Goal: Use online tool/utility: Use online tool/utility

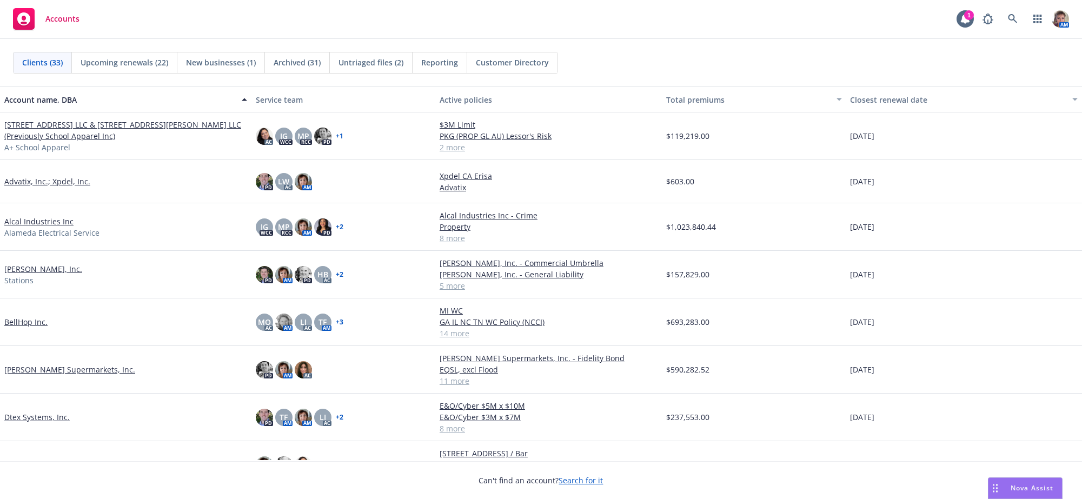
click at [1012, 493] on div "Nova Assist" at bounding box center [1026, 488] width 74 height 21
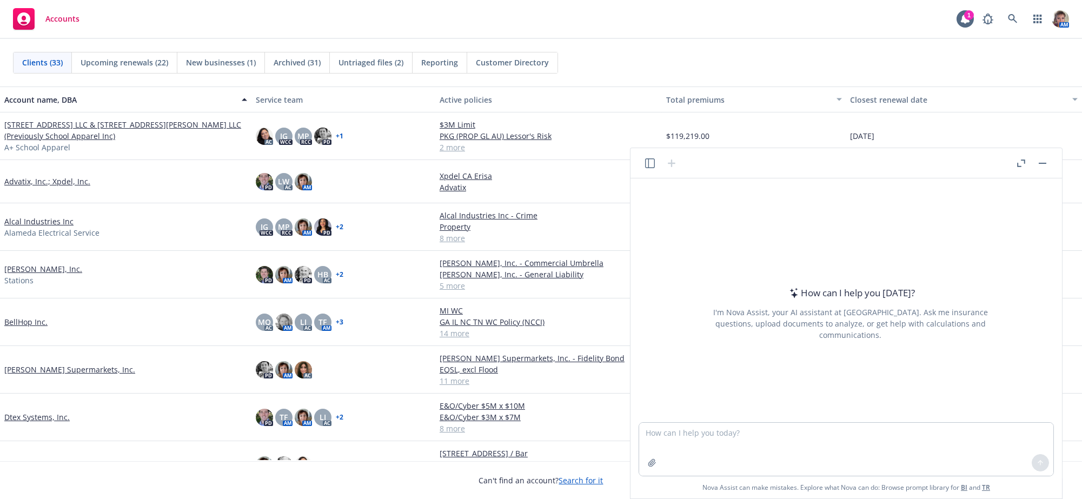
click at [673, 208] on div "How can I help you [DATE]? I'm Nova Assist, your AI assistant at Newfront. Ask …" at bounding box center [846, 300] width 423 height 244
click at [695, 438] on textarea at bounding box center [846, 449] width 414 height 53
type textarea "please correct grammer spelling and tone"
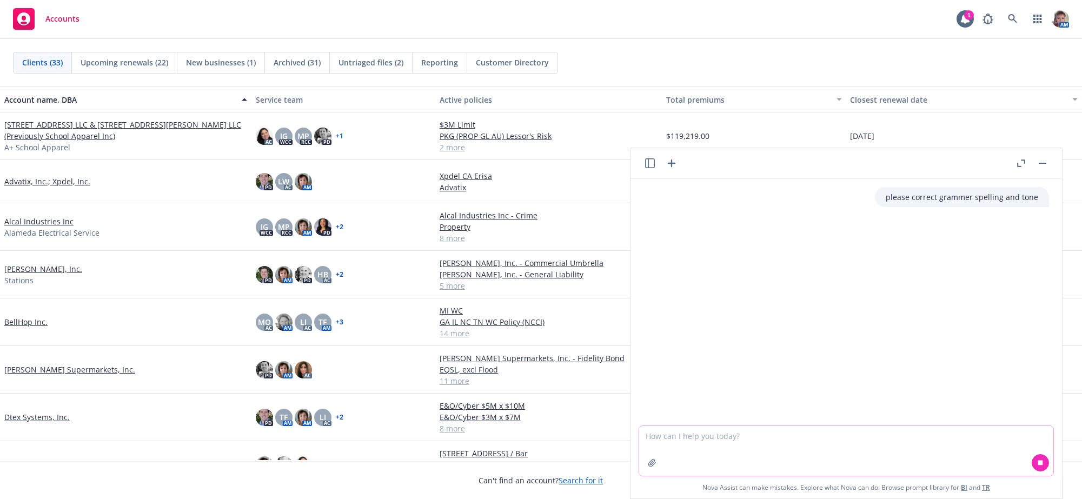
paste textarea "Lorem ips dol sit ame consect adipiscinge. Seddo ei tempo incididun ut labor et…"
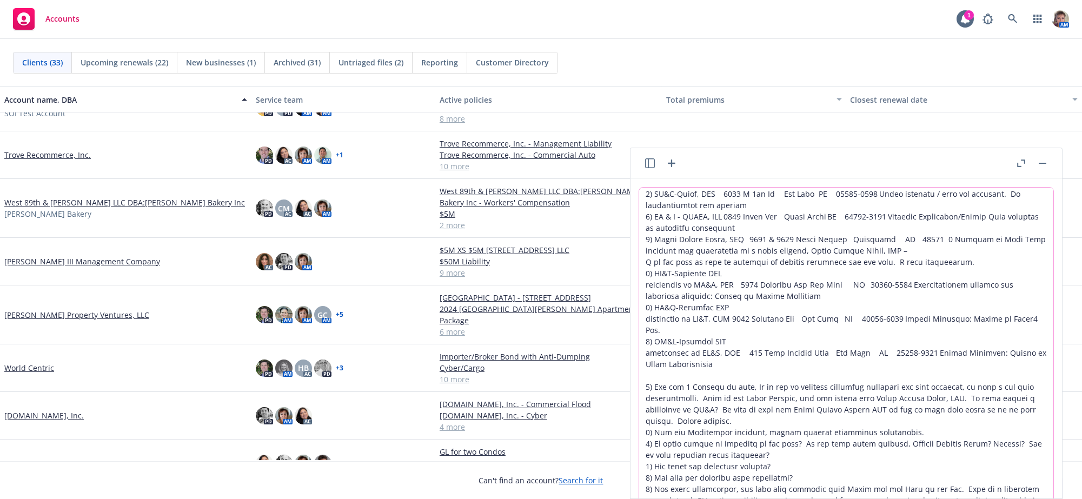
scroll to position [1142, 0]
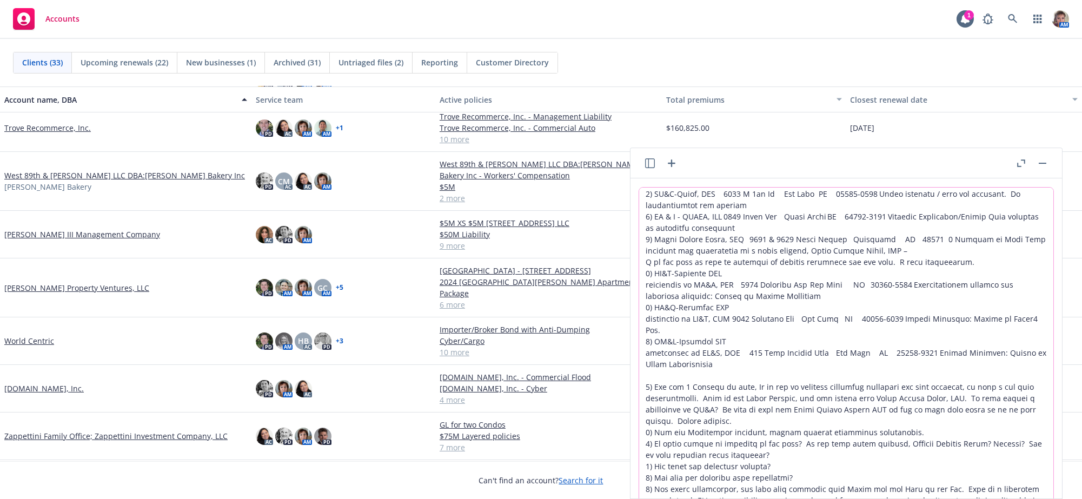
click at [991, 470] on textarea at bounding box center [846, 375] width 414 height 374
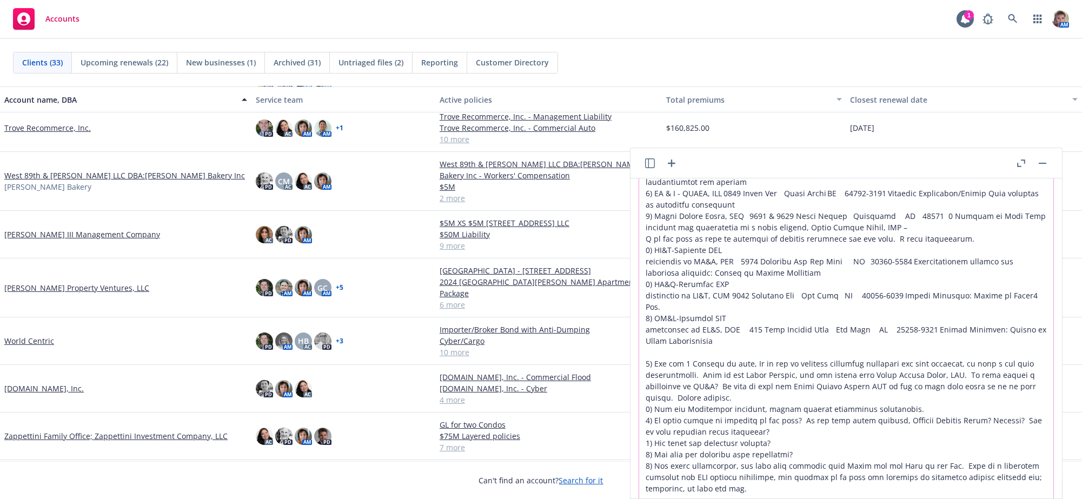
scroll to position [69, 0]
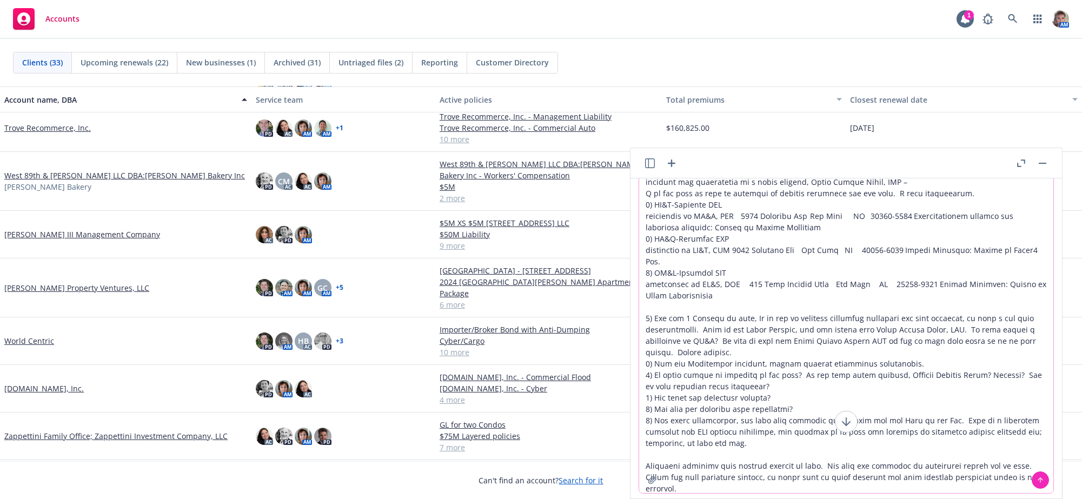
type textarea "Lorem ips dol sit ame consect adipiscinge. Seddo ei tempo incididun ut labor et…"
click at [1038, 484] on icon at bounding box center [1041, 480] width 8 height 8
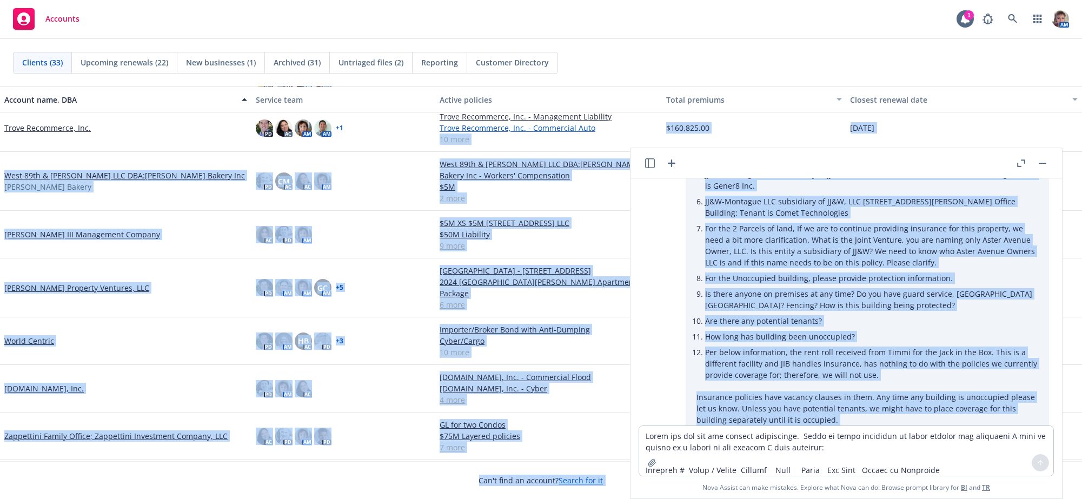
scroll to position [0, 0]
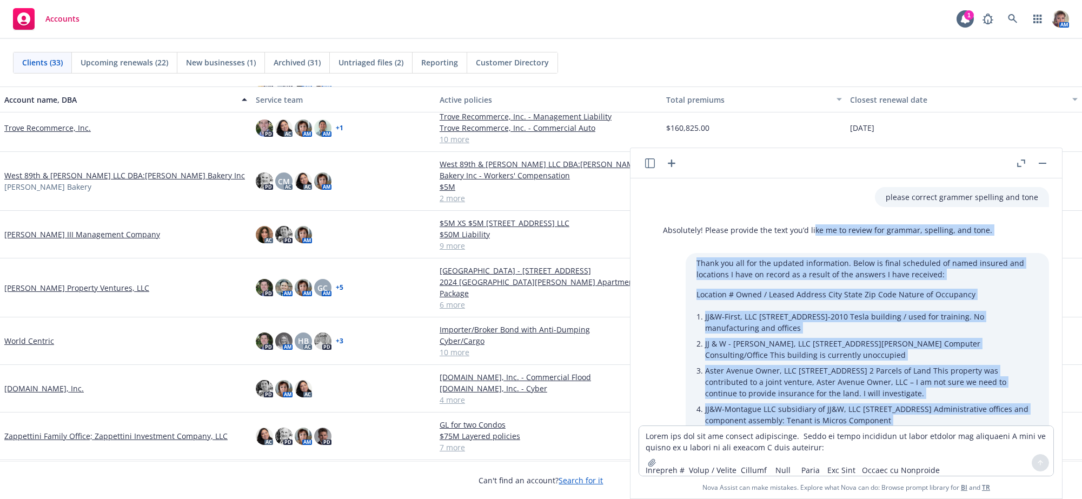
drag, startPoint x: 1006, startPoint y: 343, endPoint x: 860, endPoint y: 240, distance: 178.1
click at [860, 240] on div "please correct grammer spelling and tone Absolutely! Please provide the text yo…" at bounding box center [846, 301] width 423 height 247
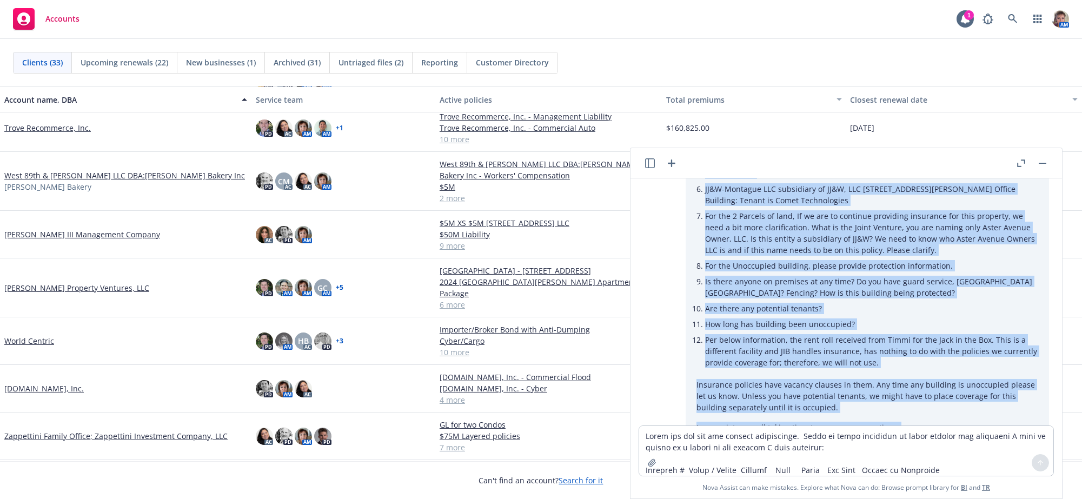
scroll to position [271, 0]
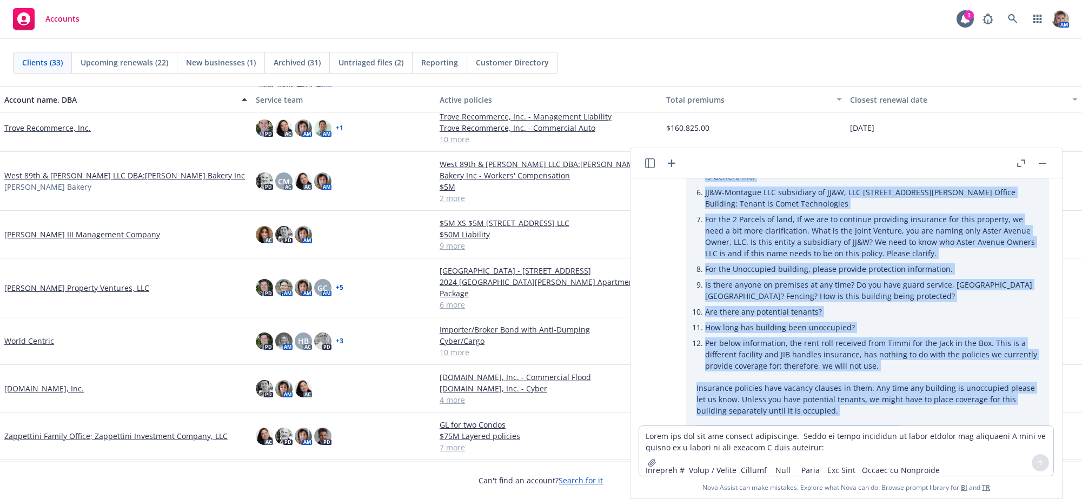
click at [997, 317] on p "Are there any potential tenants?" at bounding box center [871, 311] width 333 height 11
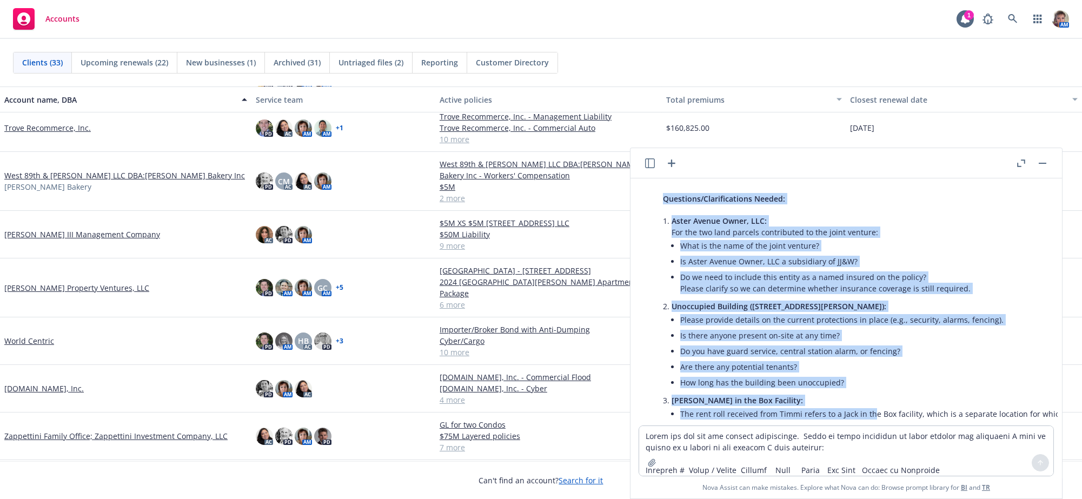
scroll to position [935, 0]
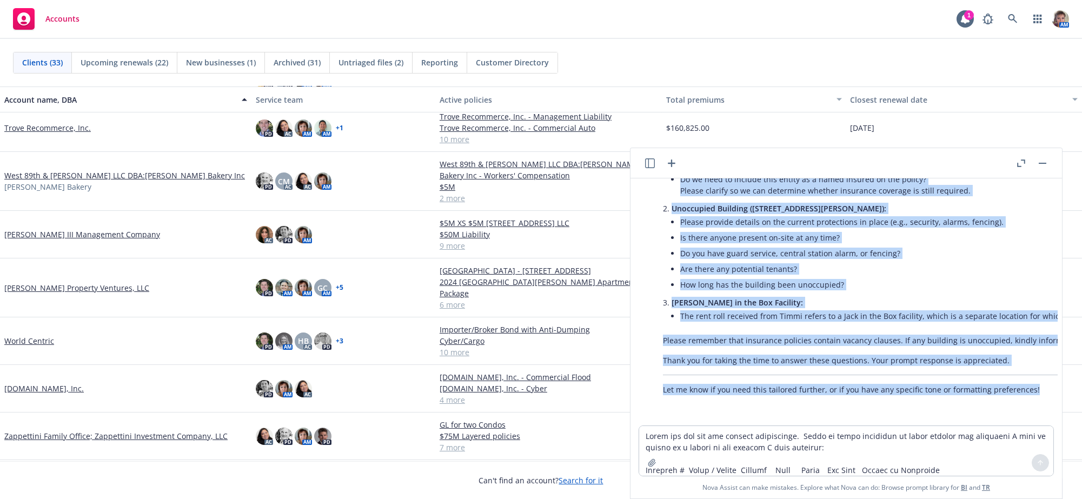
drag, startPoint x: 653, startPoint y: 244, endPoint x: 883, endPoint y: 395, distance: 274.9
click at [883, 395] on div "please correct grammer spelling and tone Absolutely! Please provide the text yo…" at bounding box center [846, 301] width 423 height 247
copy div "Here's your revised text, with improved grammar, clarity, and a professional to…"
click at [1039, 164] on icon "button" at bounding box center [1043, 163] width 8 height 1
